Goal: Information Seeking & Learning: Learn about a topic

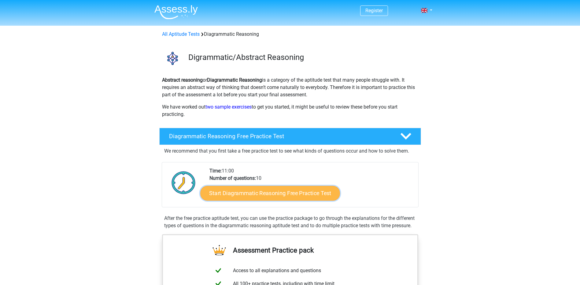
click at [269, 192] on link "Start Diagrammatic Reasoning Free Practice Test" at bounding box center [270, 193] width 140 height 15
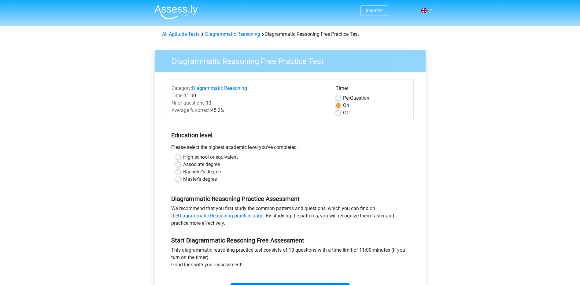
click at [211, 156] on label "High school or equivalent" at bounding box center [210, 156] width 55 height 7
click at [181, 156] on input "High school or equivalent" at bounding box center [178, 156] width 5 height 6
radio input "true"
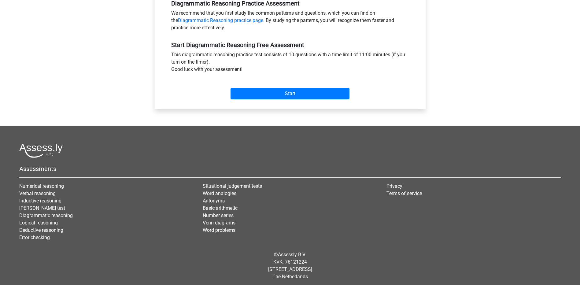
scroll to position [198, 0]
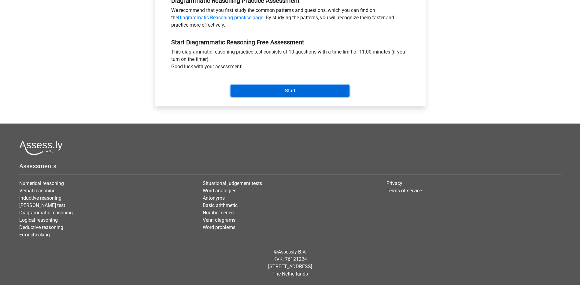
click at [274, 90] on input "Start" at bounding box center [289, 91] width 119 height 12
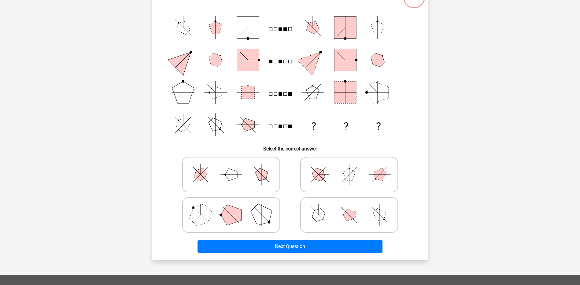
scroll to position [71, 0]
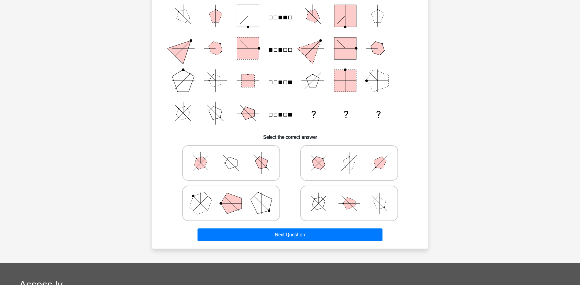
click at [208, 199] on polygon at bounding box center [200, 202] width 29 height 29
click at [231, 196] on input "radio" at bounding box center [233, 194] width 4 height 4
radio input "true"
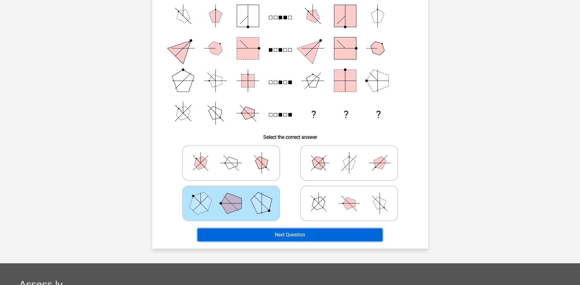
click at [273, 234] on button "Next Question" at bounding box center [289, 234] width 185 height 13
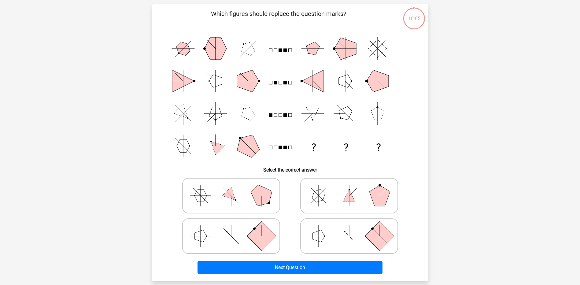
scroll to position [31, 0]
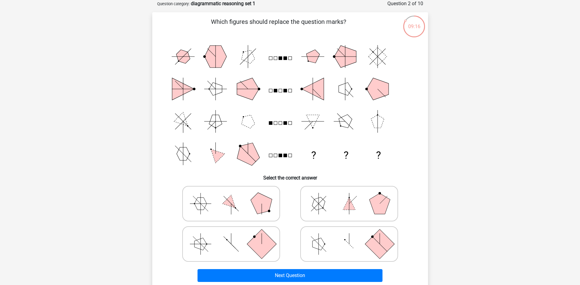
click at [322, 242] on polygon at bounding box center [318, 244] width 12 height 12
click at [349, 236] on input "radio" at bounding box center [351, 234] width 4 height 4
radio input "true"
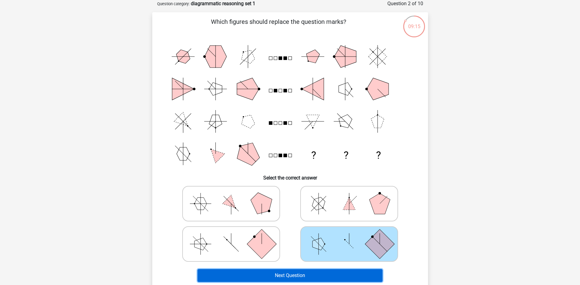
click at [306, 276] on button "Next Question" at bounding box center [289, 275] width 185 height 13
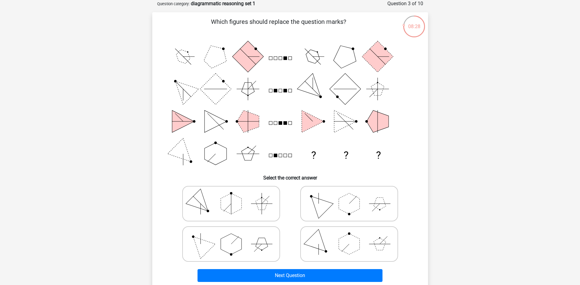
click at [321, 204] on polygon at bounding box center [318, 203] width 29 height 29
click at [349, 196] on input "radio" at bounding box center [351, 194] width 4 height 4
radio input "true"
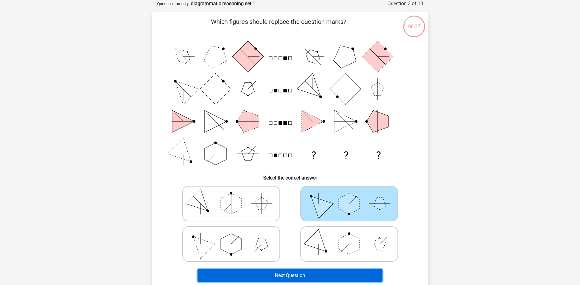
click at [287, 273] on button "Next Question" at bounding box center [289, 275] width 185 height 13
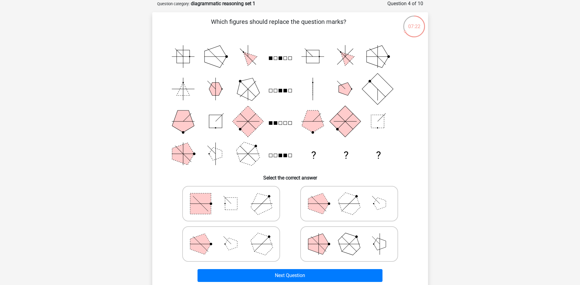
click at [322, 208] on polygon at bounding box center [318, 203] width 21 height 21
click at [349, 196] on input "radio" at bounding box center [351, 194] width 4 height 4
radio input "true"
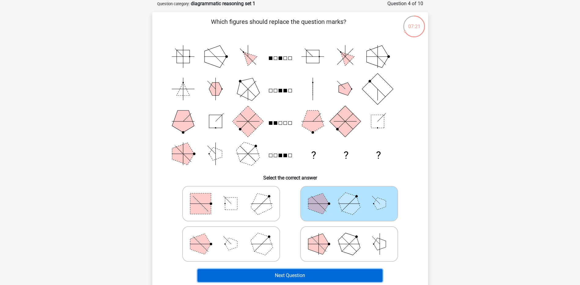
click at [279, 274] on button "Next Question" at bounding box center [289, 275] width 185 height 13
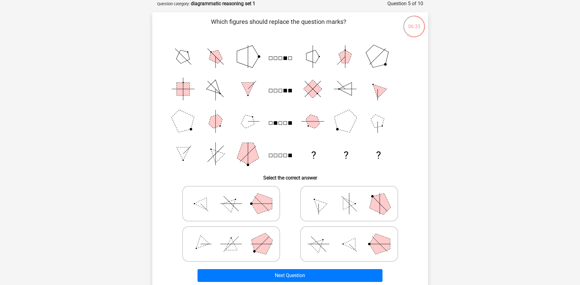
click at [211, 238] on icon at bounding box center [231, 244] width 92 height 31
click at [231, 236] on input "radio" at bounding box center [233, 234] width 4 height 4
radio input "true"
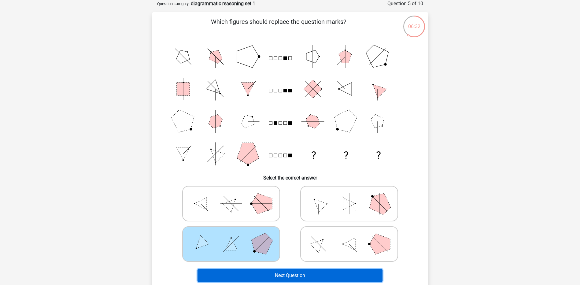
click at [258, 274] on button "Next Question" at bounding box center [289, 275] width 185 height 13
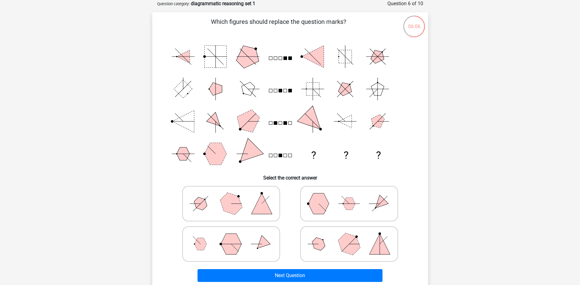
click at [334, 237] on icon at bounding box center [349, 244] width 92 height 31
click at [349, 236] on input "radio" at bounding box center [351, 234] width 4 height 4
radio input "true"
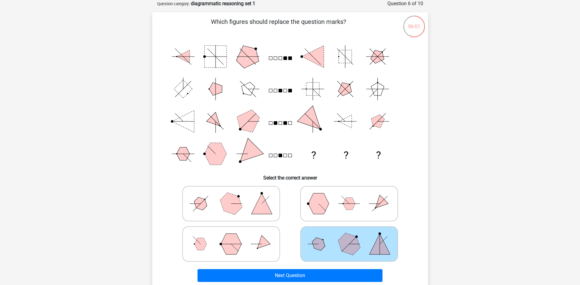
click at [336, 208] on icon at bounding box center [349, 203] width 92 height 31
click at [349, 196] on input "radio" at bounding box center [351, 194] width 4 height 4
radio input "true"
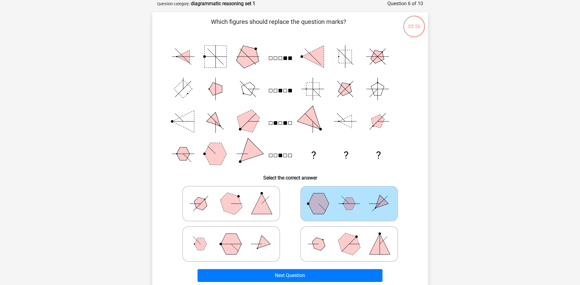
click at [323, 239] on circle at bounding box center [323, 240] width 2 height 2
click at [349, 236] on input "radio" at bounding box center [351, 234] width 4 height 4
radio input "true"
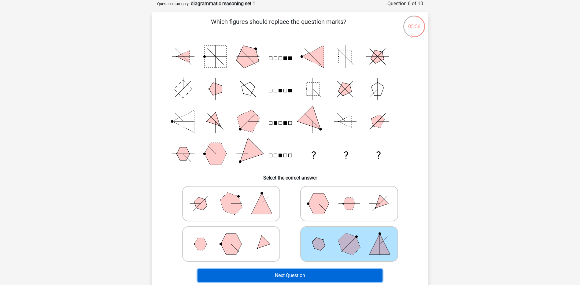
click at [303, 275] on button "Next Question" at bounding box center [289, 275] width 185 height 13
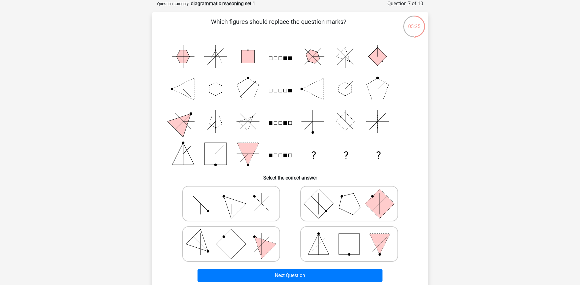
click at [313, 245] on polygon at bounding box center [318, 244] width 21 height 21
click at [349, 236] on input "radio" at bounding box center [351, 234] width 4 height 4
radio input "true"
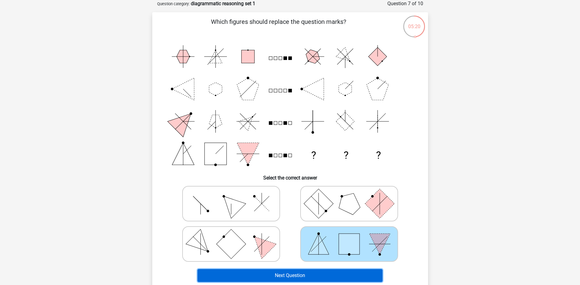
click at [287, 273] on button "Next Question" at bounding box center [289, 275] width 185 height 13
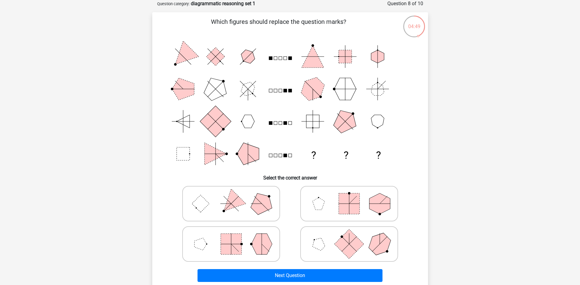
drag, startPoint x: 206, startPoint y: 197, endPoint x: 249, endPoint y: 230, distance: 53.2
click at [207, 197] on icon at bounding box center [231, 203] width 92 height 31
click at [231, 196] on input "radio" at bounding box center [233, 194] width 4 height 4
radio input "true"
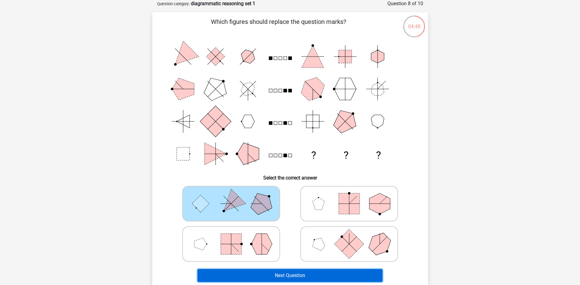
click at [284, 273] on button "Next Question" at bounding box center [289, 275] width 185 height 13
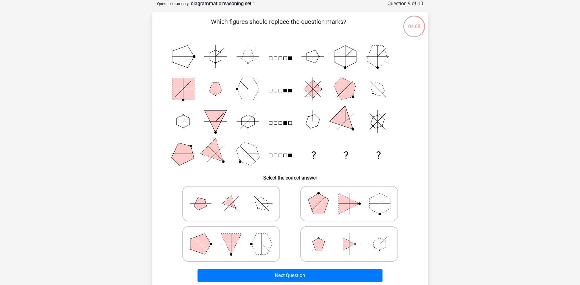
click at [329, 209] on icon at bounding box center [349, 203] width 92 height 31
click at [349, 196] on input "radio" at bounding box center [351, 194] width 4 height 4
radio input "true"
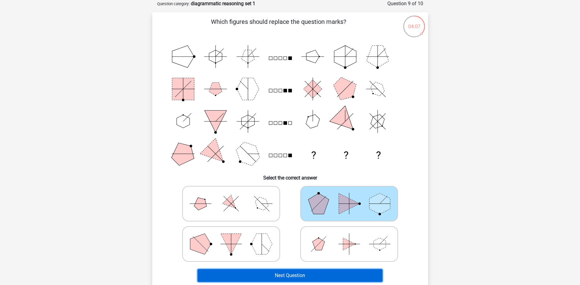
click at [305, 274] on button "Next Question" at bounding box center [289, 275] width 185 height 13
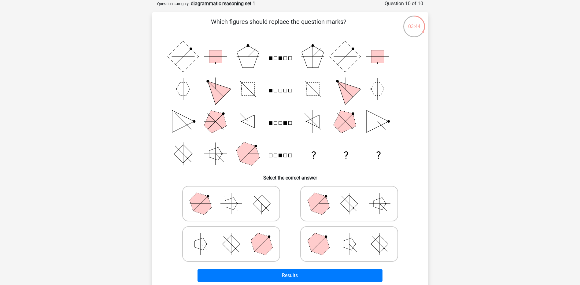
click at [315, 204] on polygon at bounding box center [318, 203] width 29 height 29
click at [349, 196] on input "radio" at bounding box center [351, 194] width 4 height 4
radio input "true"
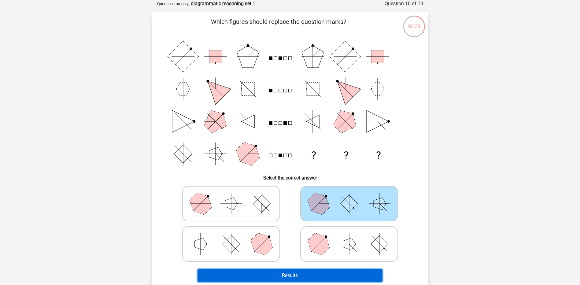
click at [279, 275] on button "Results" at bounding box center [289, 275] width 185 height 13
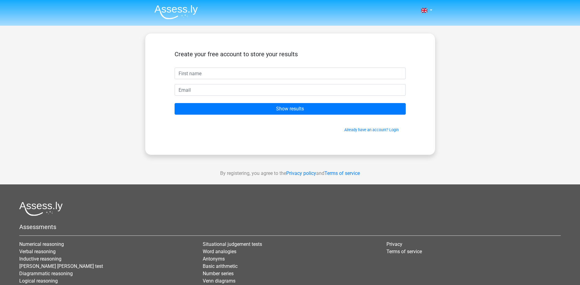
click at [265, 78] on input "text" at bounding box center [290, 74] width 231 height 12
type input "deedee"
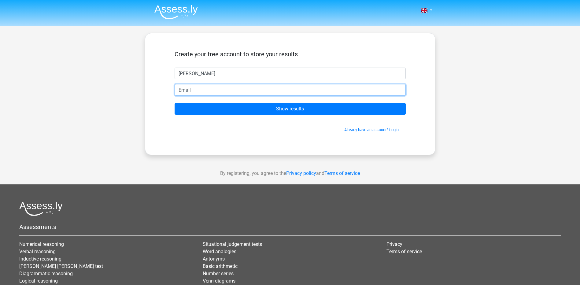
click at [270, 90] on input "email" at bounding box center [290, 90] width 231 height 12
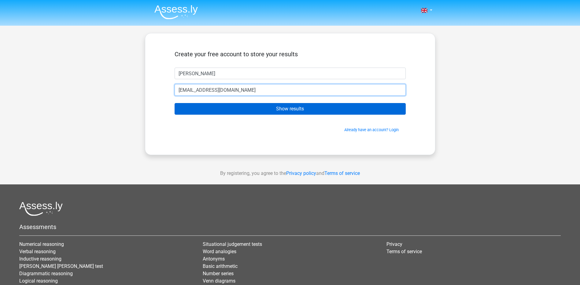
type input "[EMAIL_ADDRESS][DOMAIN_NAME]"
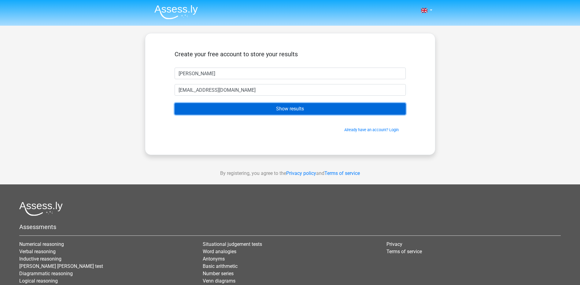
click at [219, 110] on input "Show results" at bounding box center [290, 109] width 231 height 12
